Goal: Communication & Community: Answer question/provide support

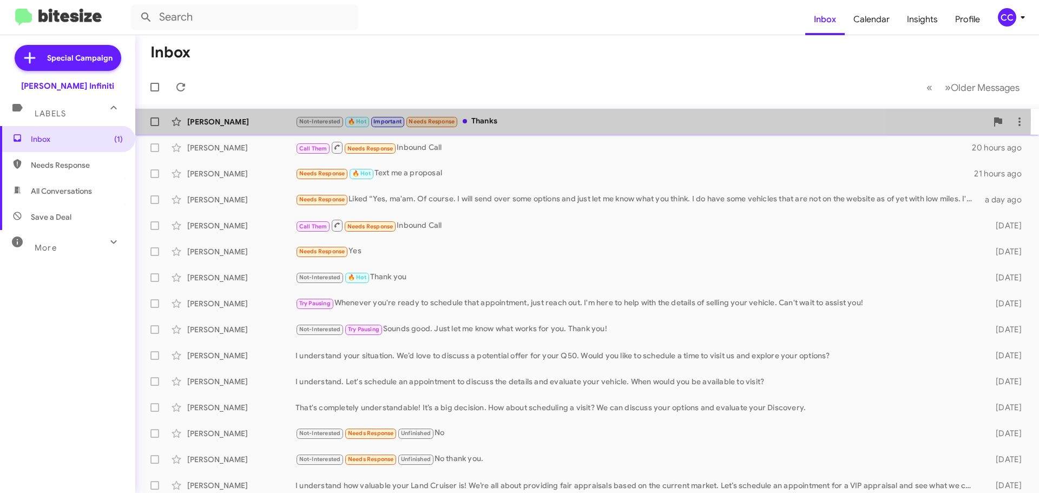
click at [477, 119] on div "Not-Interested 🔥 Hot Important Needs Response Thanks" at bounding box center [642, 121] width 692 height 12
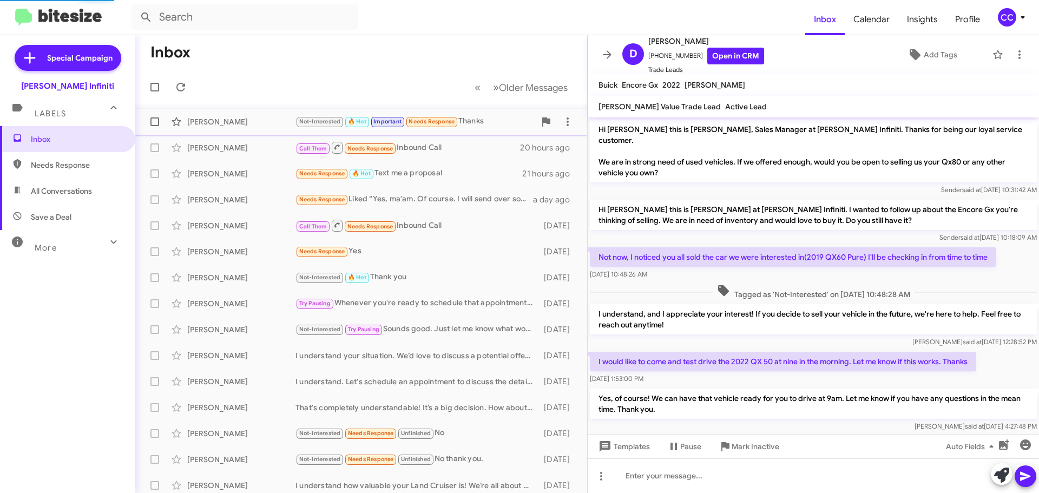
scroll to position [48, 0]
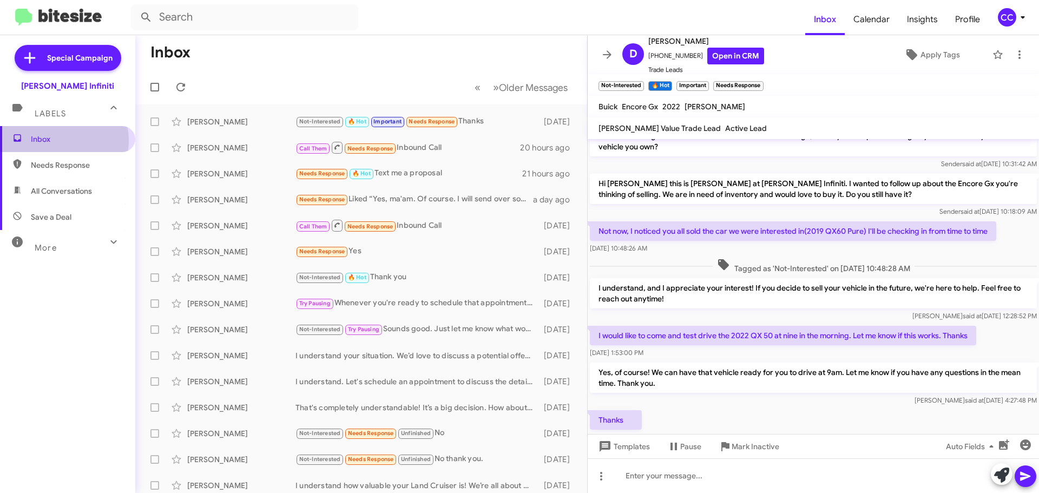
click at [58, 141] on span "Inbox" at bounding box center [77, 139] width 92 height 11
